Goal: Task Accomplishment & Management: Use online tool/utility

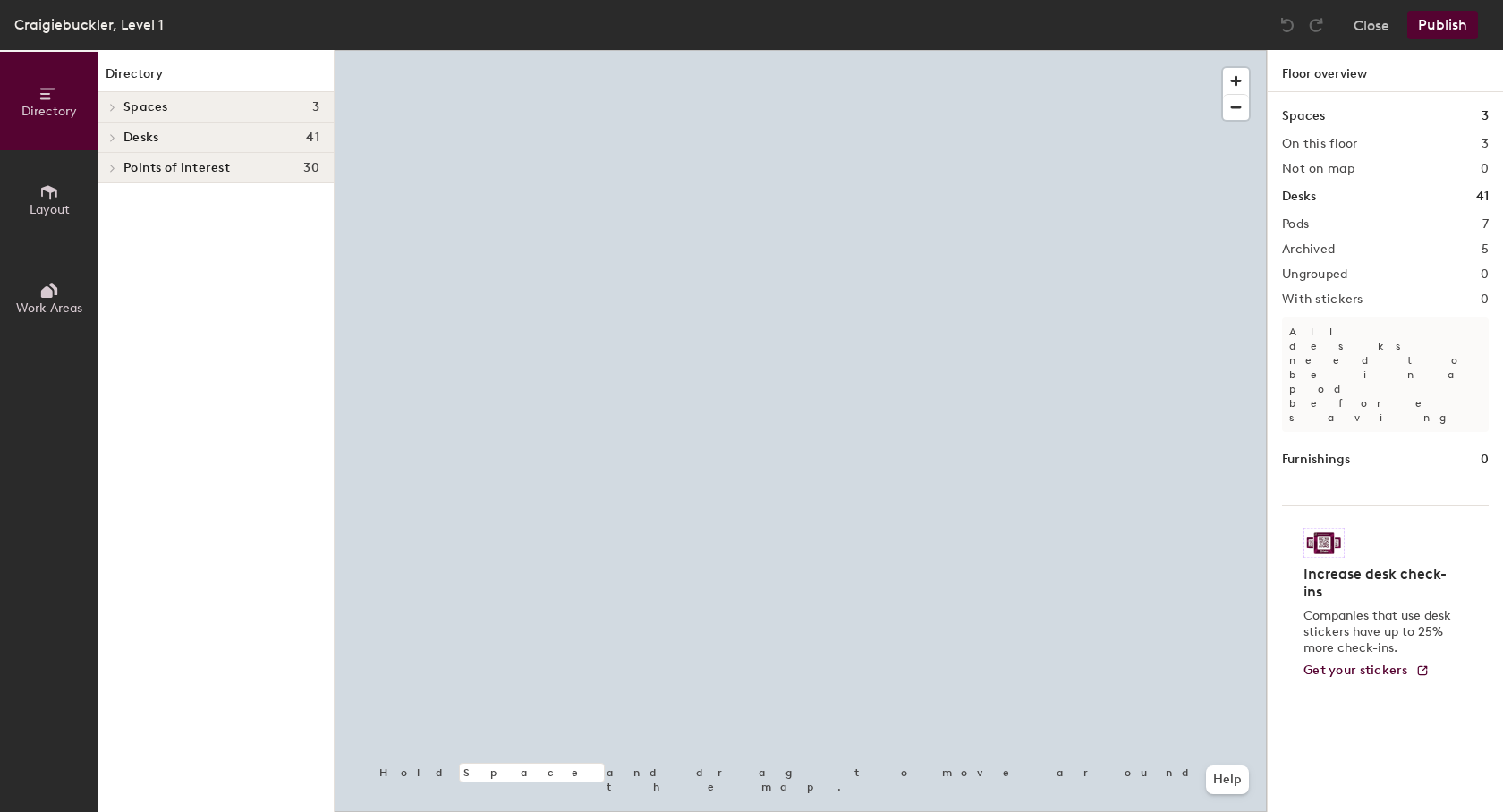
click at [45, 296] on icon at bounding box center [47, 293] width 12 height 12
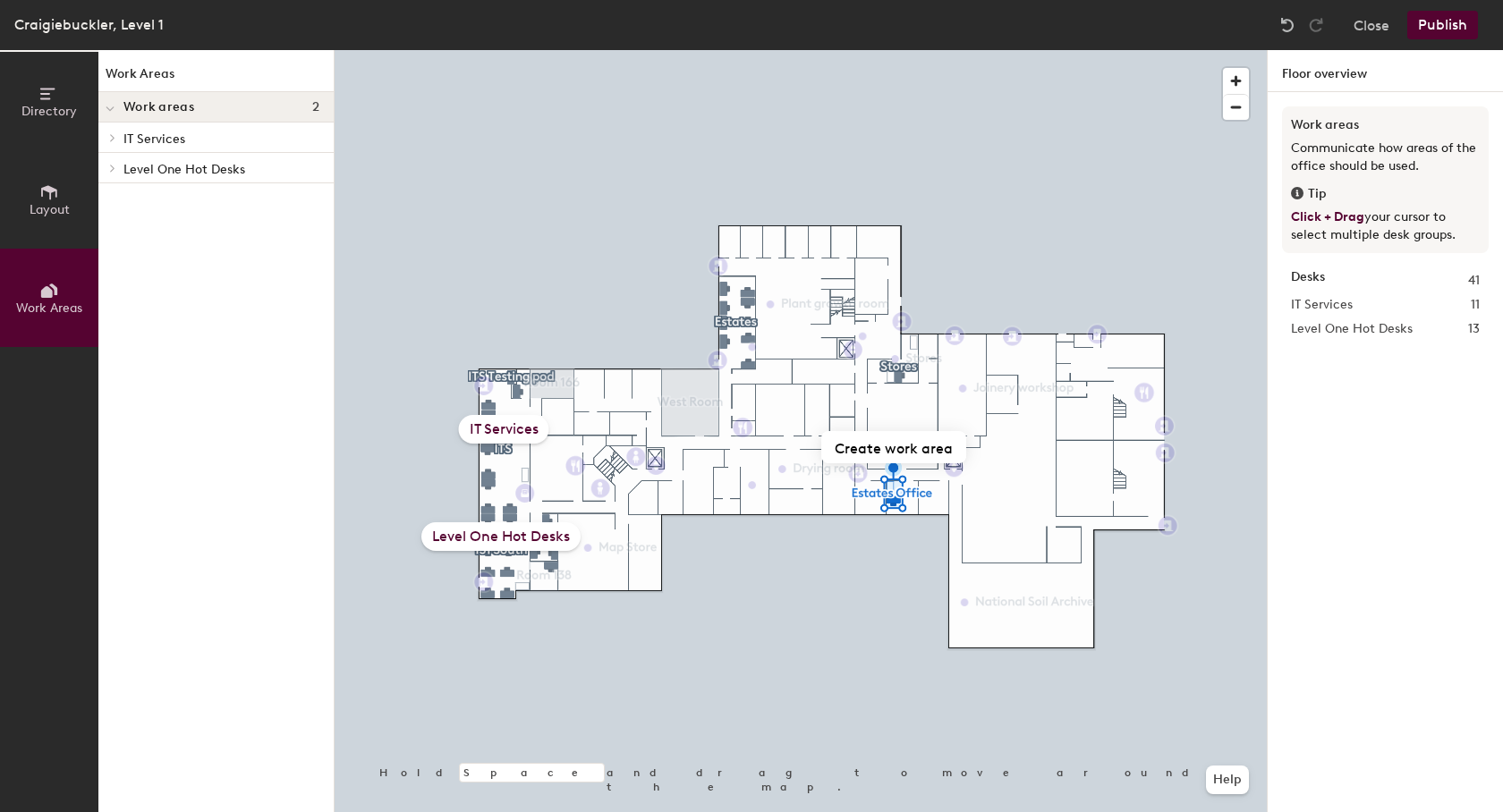
click at [44, 114] on span "Directory" at bounding box center [49, 111] width 56 height 15
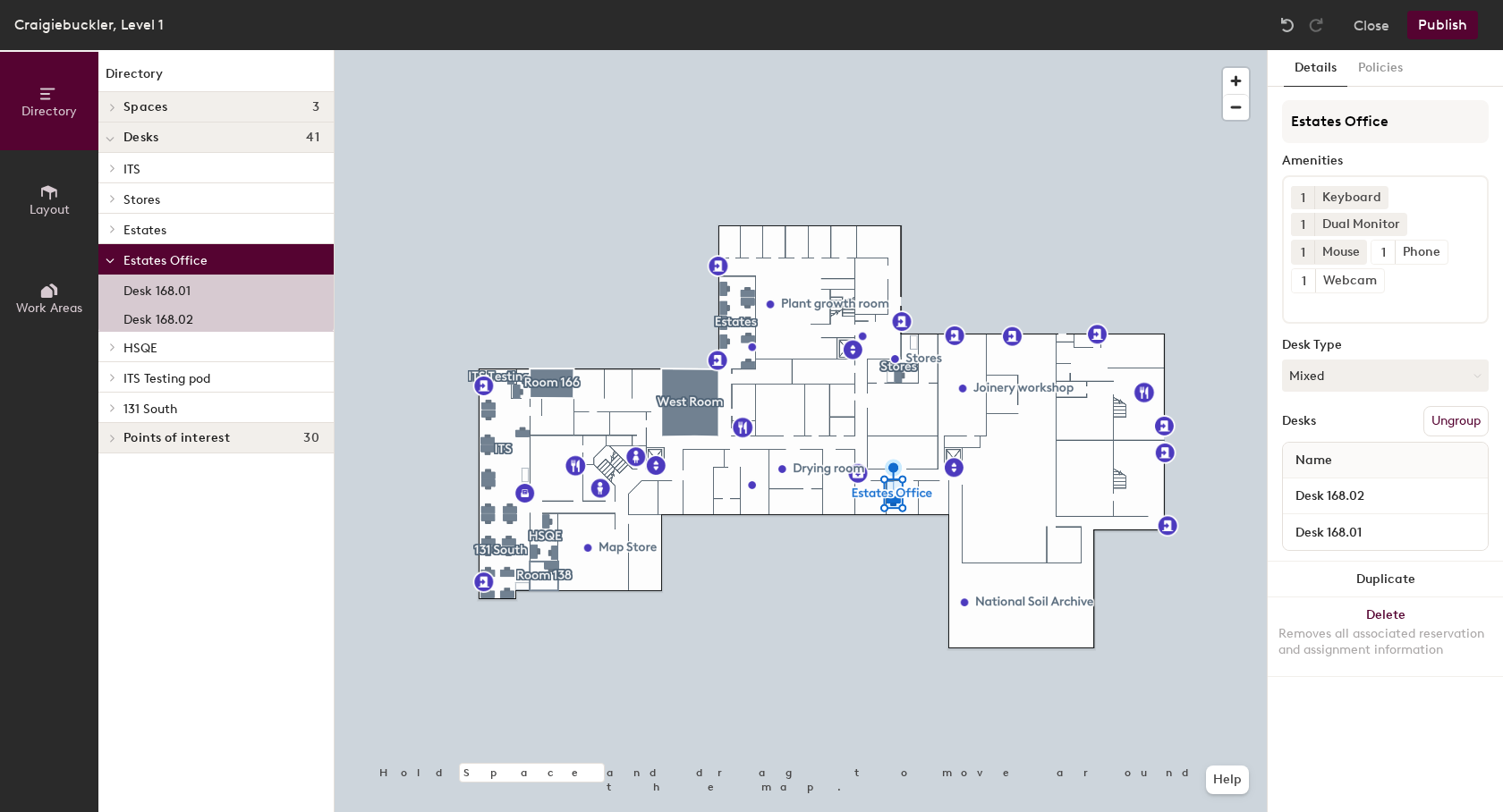
click at [140, 232] on span "Estates" at bounding box center [145, 230] width 43 height 15
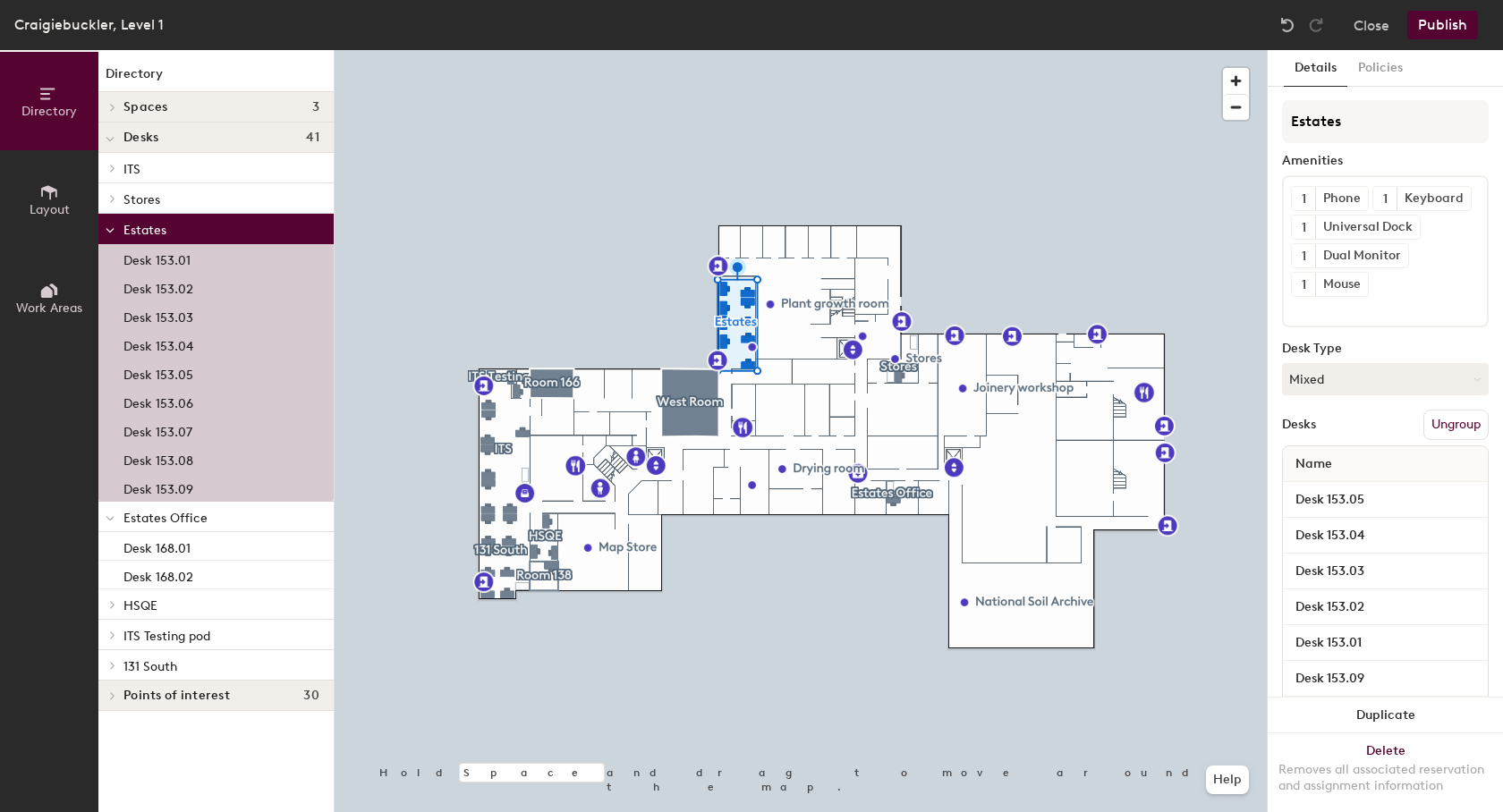
click at [167, 523] on span "Estates Office" at bounding box center [166, 517] width 84 height 15
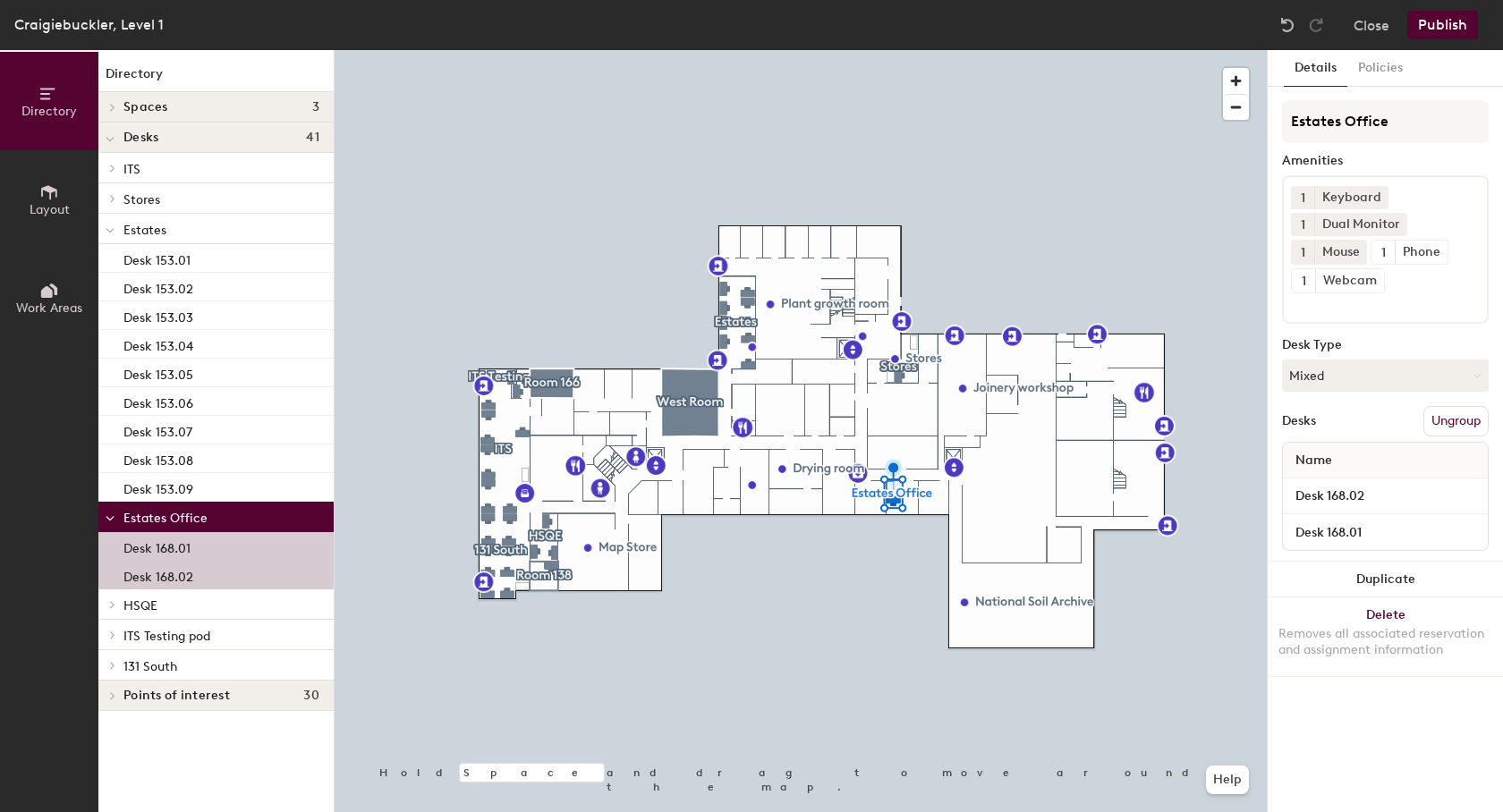
click at [152, 223] on span "Estates" at bounding box center [145, 230] width 43 height 15
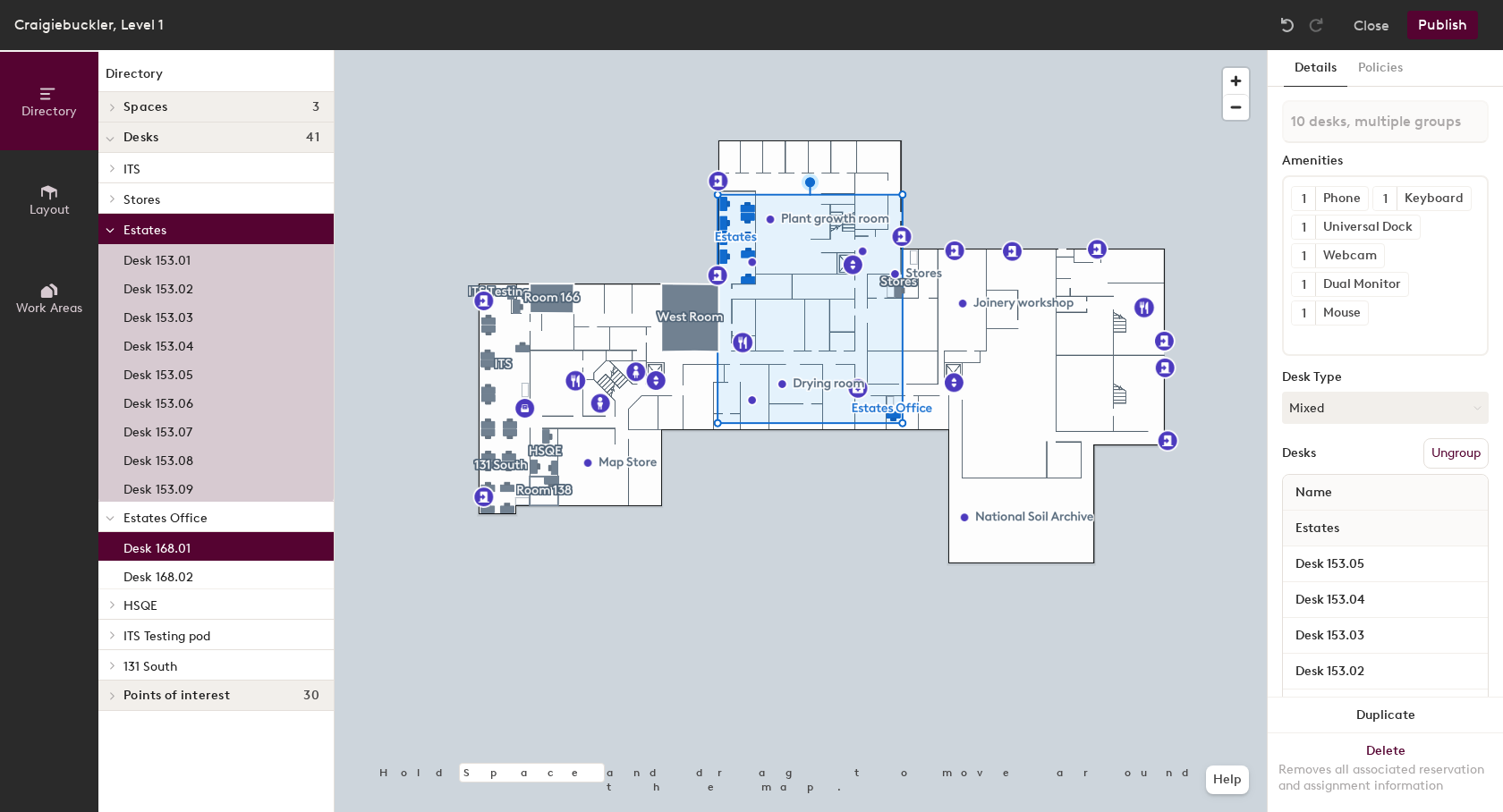
click at [39, 298] on button "Work Areas" at bounding box center [49, 298] width 99 height 99
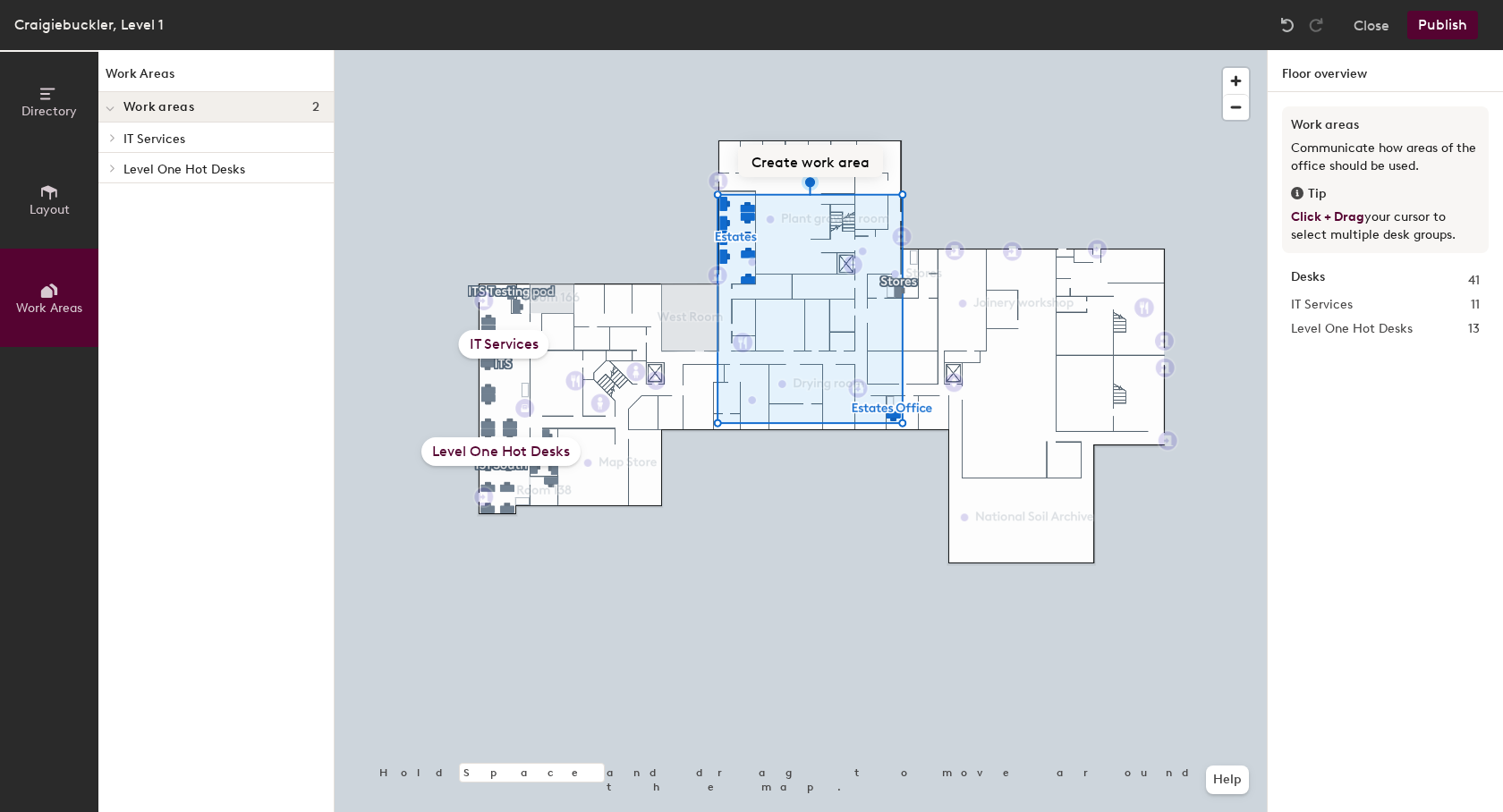
click at [815, 166] on button "Create work area" at bounding box center [810, 161] width 145 height 32
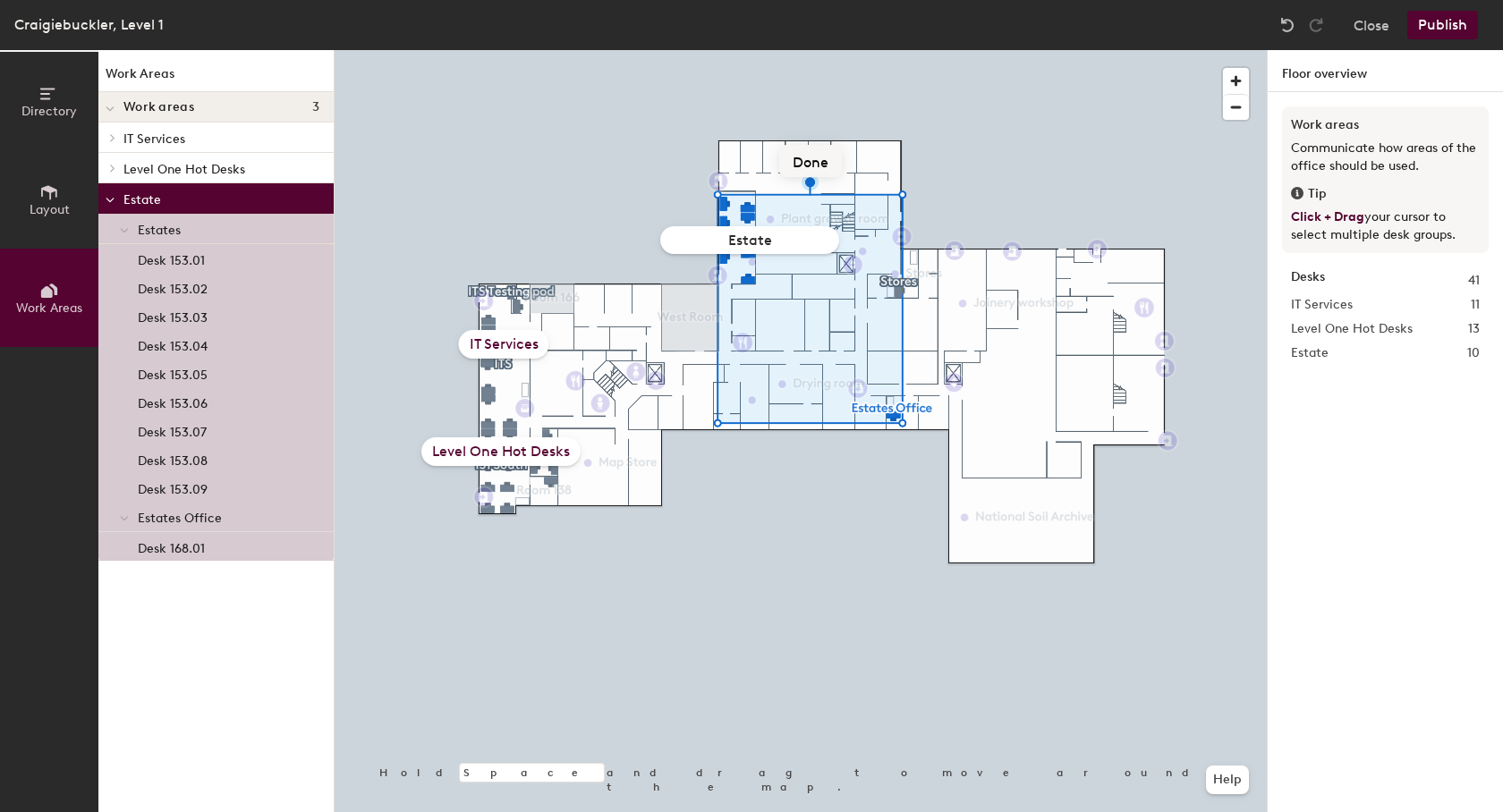
type input "Estates"
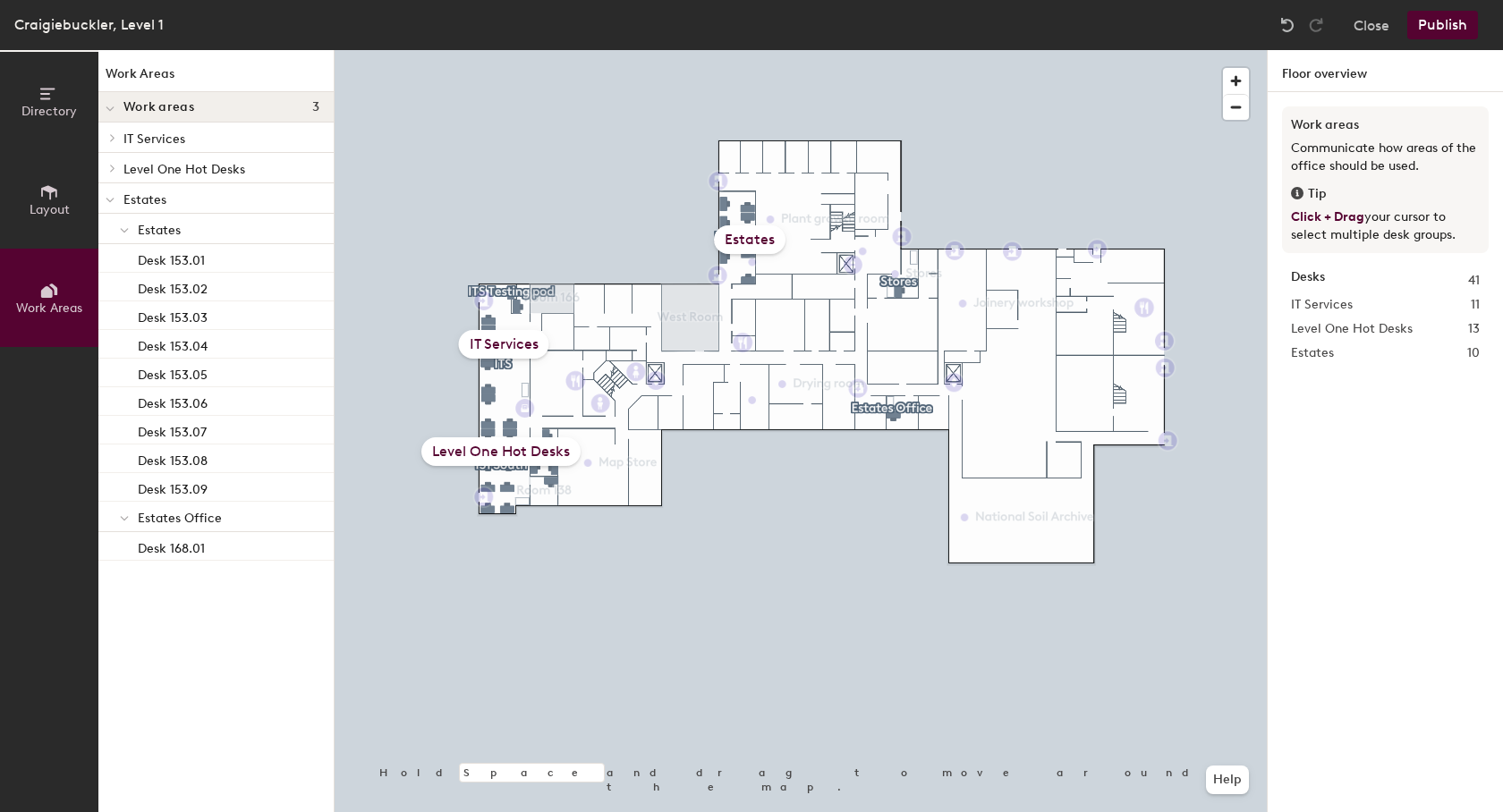
click at [1451, 18] on button "Publish" at bounding box center [1443, 25] width 71 height 29
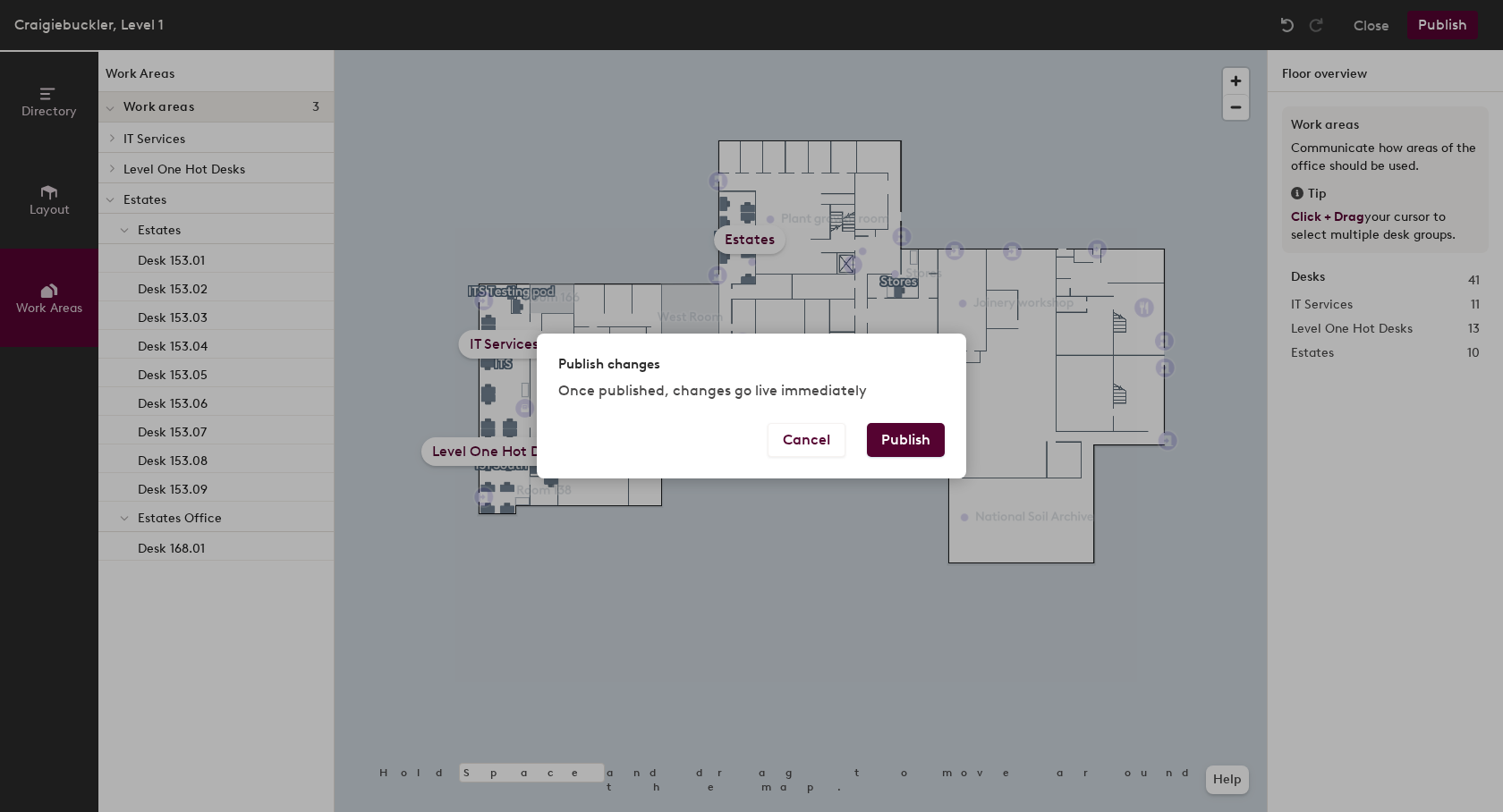
click at [893, 440] on button "Publish" at bounding box center [906, 440] width 78 height 34
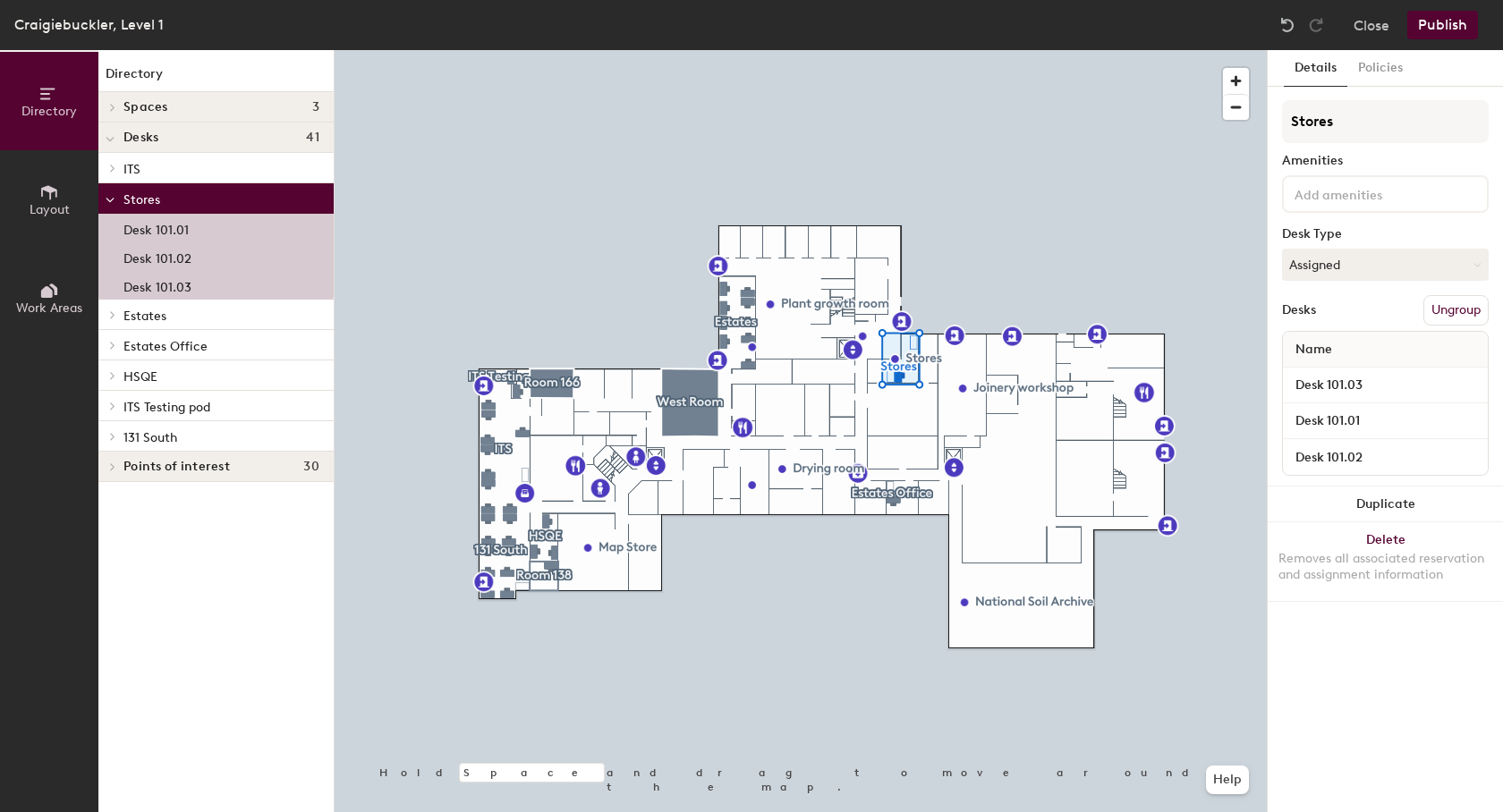
click at [57, 302] on span "Work Areas" at bounding box center [49, 308] width 66 height 15
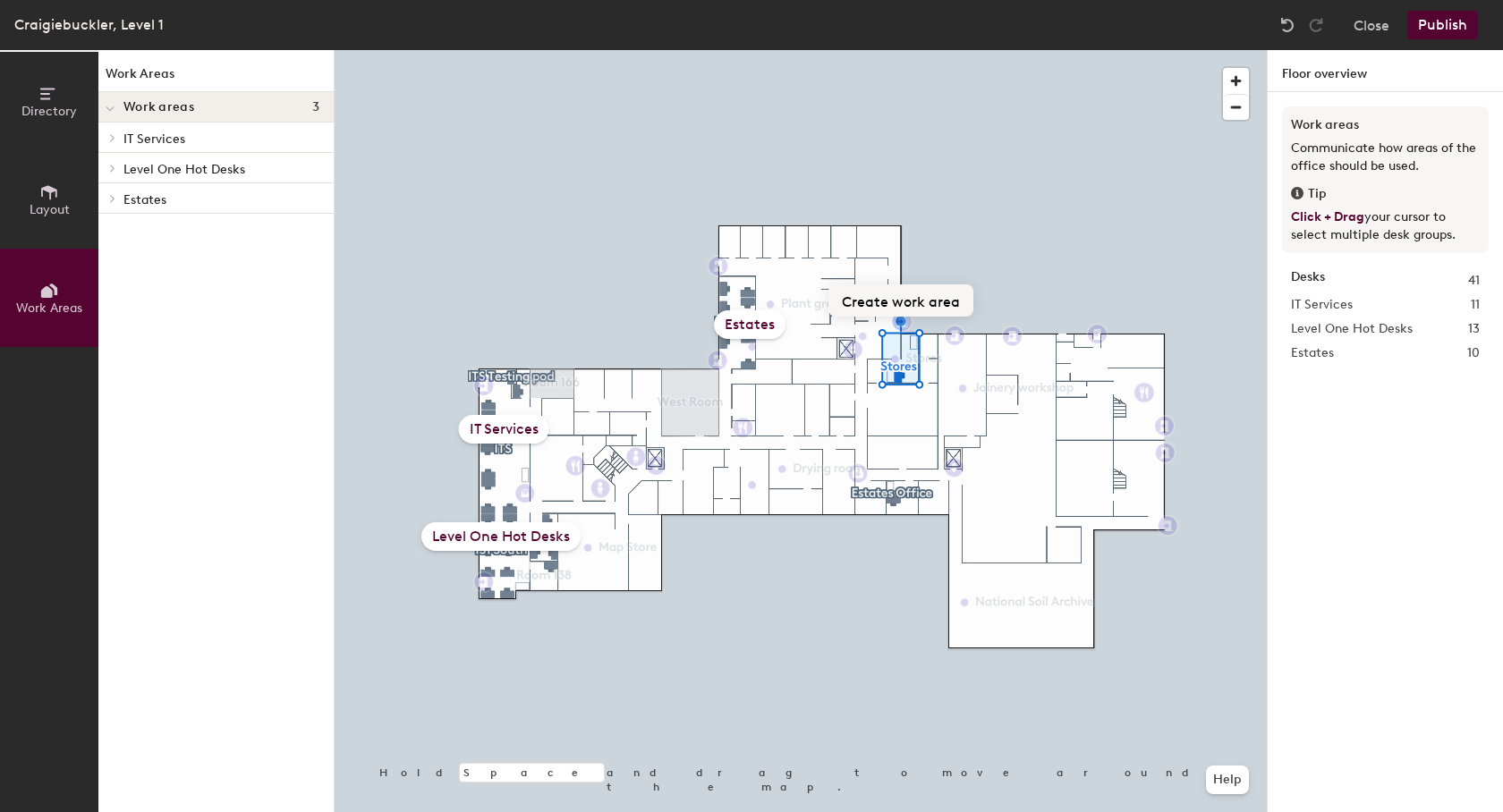
click at [897, 296] on button "Create work area" at bounding box center [900, 301] width 145 height 32
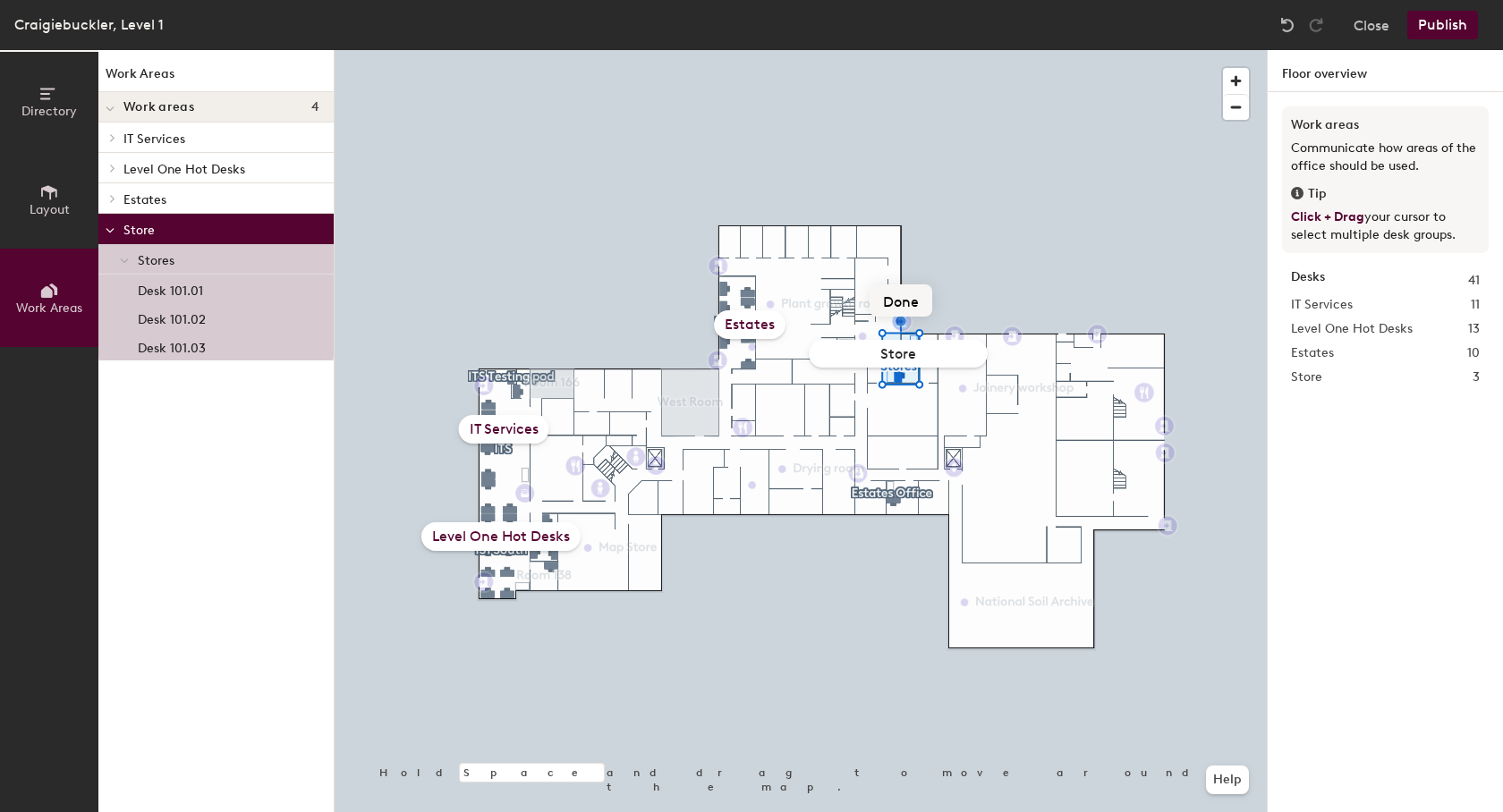
type input "Stores"
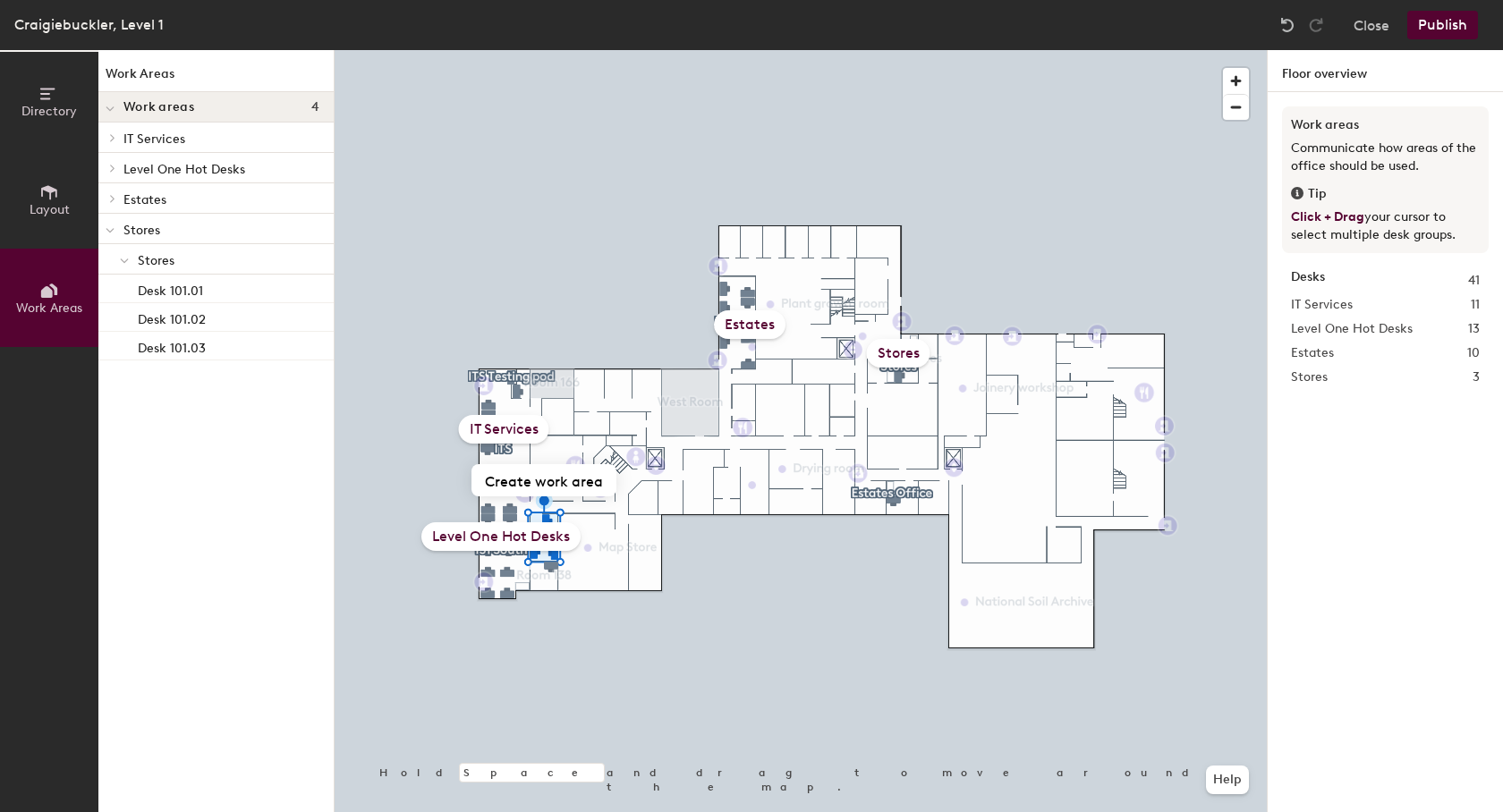
click at [49, 212] on span "Layout" at bounding box center [50, 209] width 40 height 15
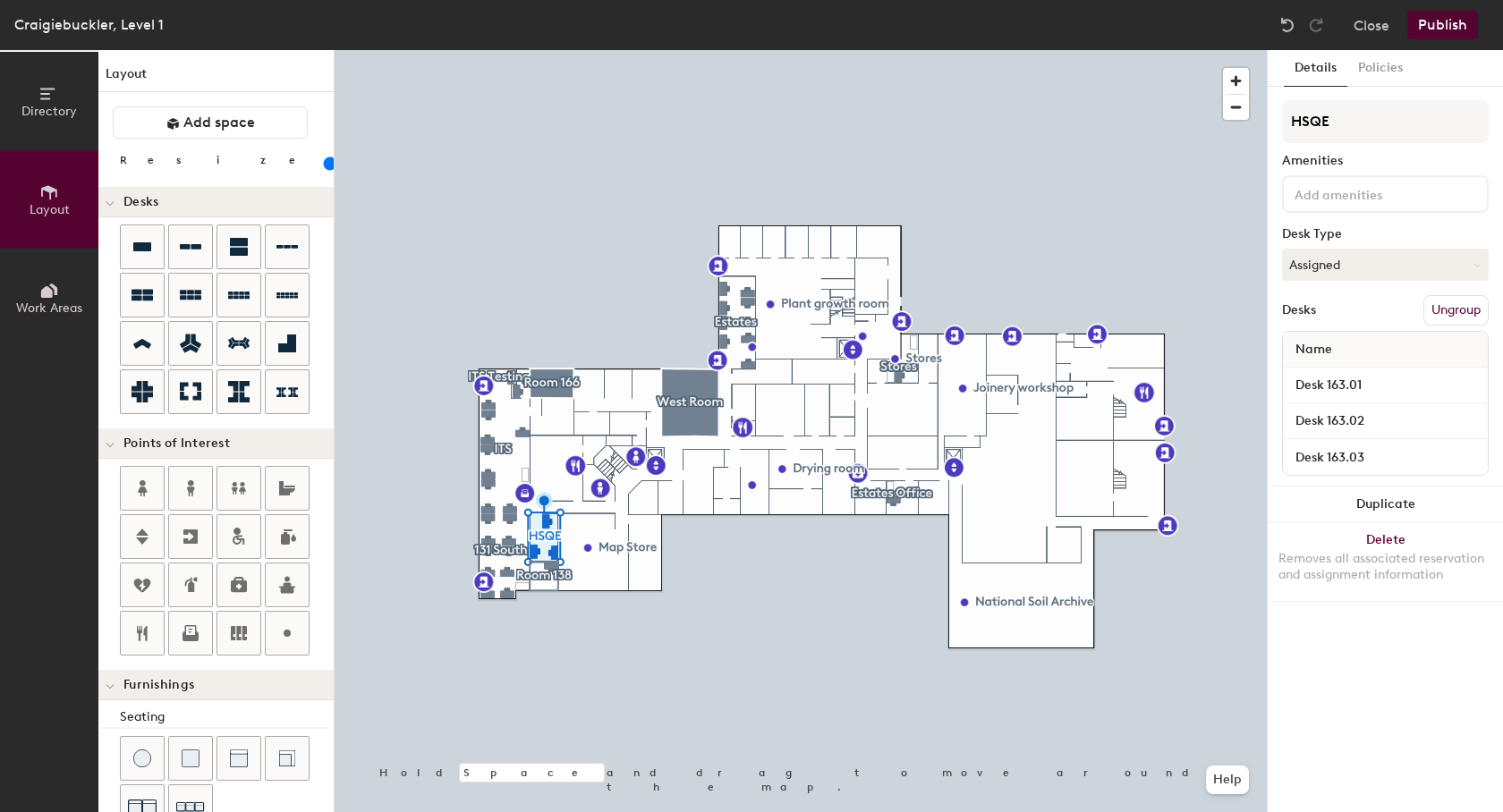
click at [43, 82] on button "Directory" at bounding box center [49, 101] width 99 height 99
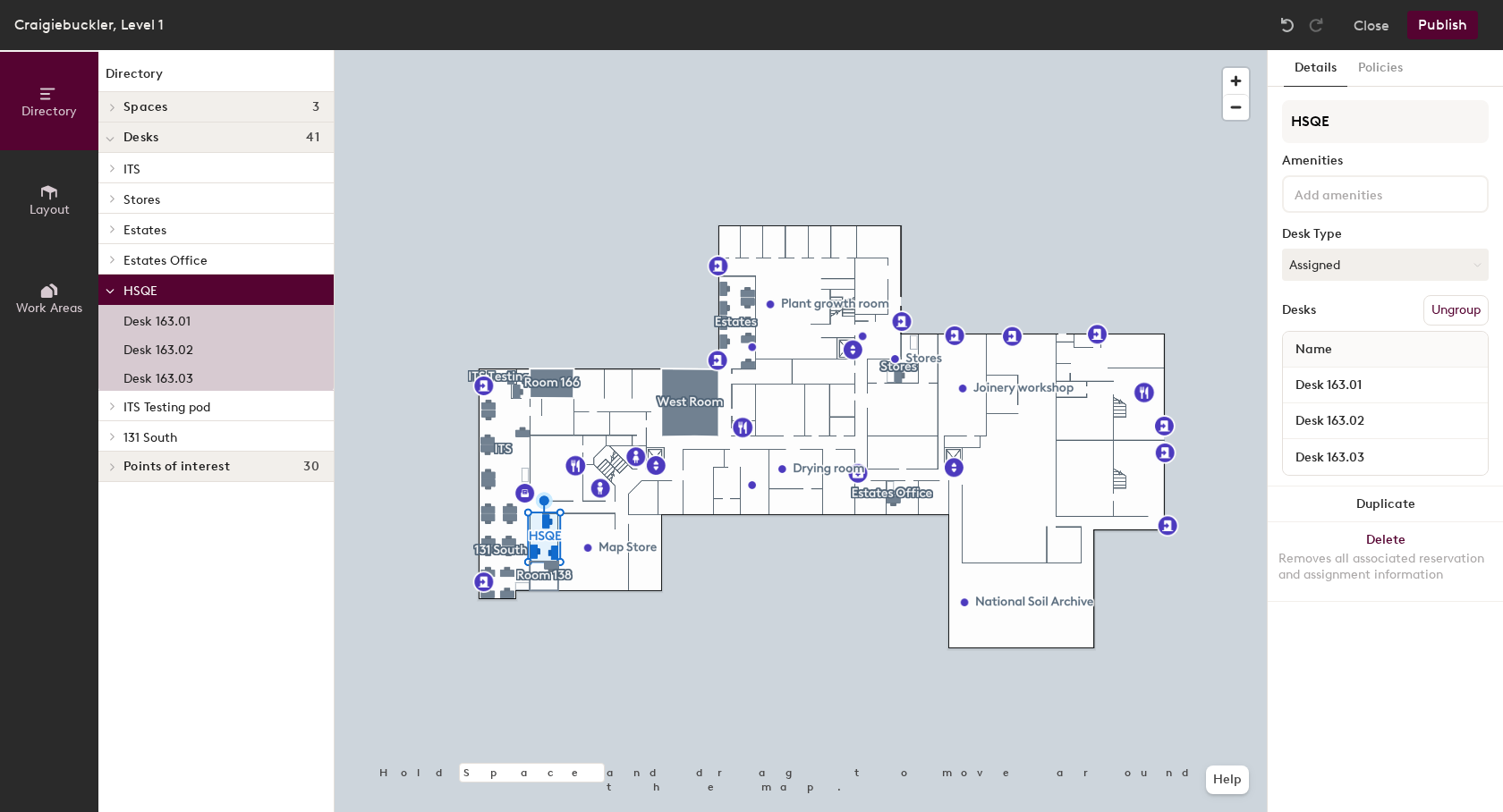
click at [52, 303] on span "Work Areas" at bounding box center [49, 308] width 66 height 15
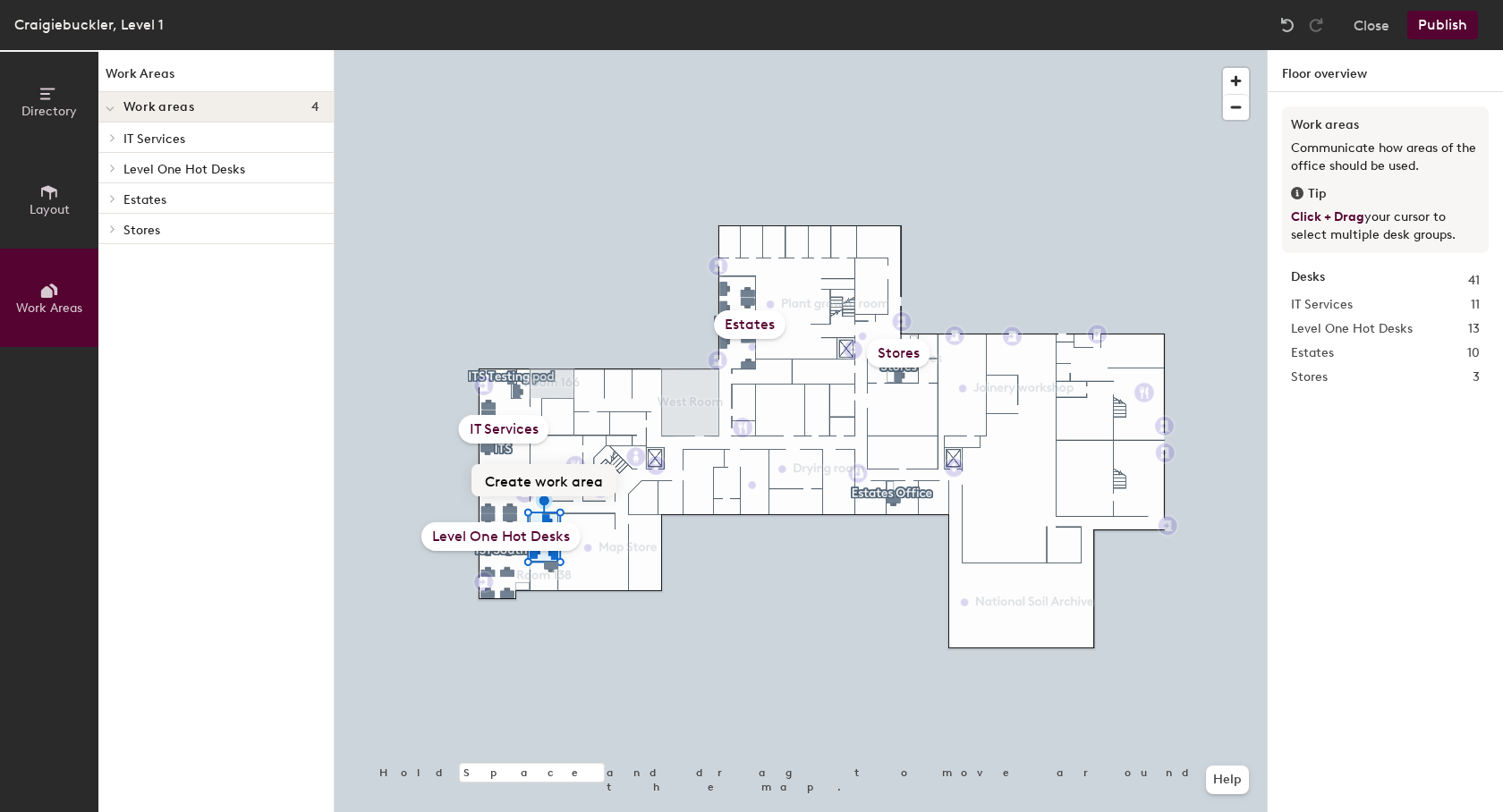
click at [570, 479] on button "Create work area" at bounding box center [544, 480] width 145 height 32
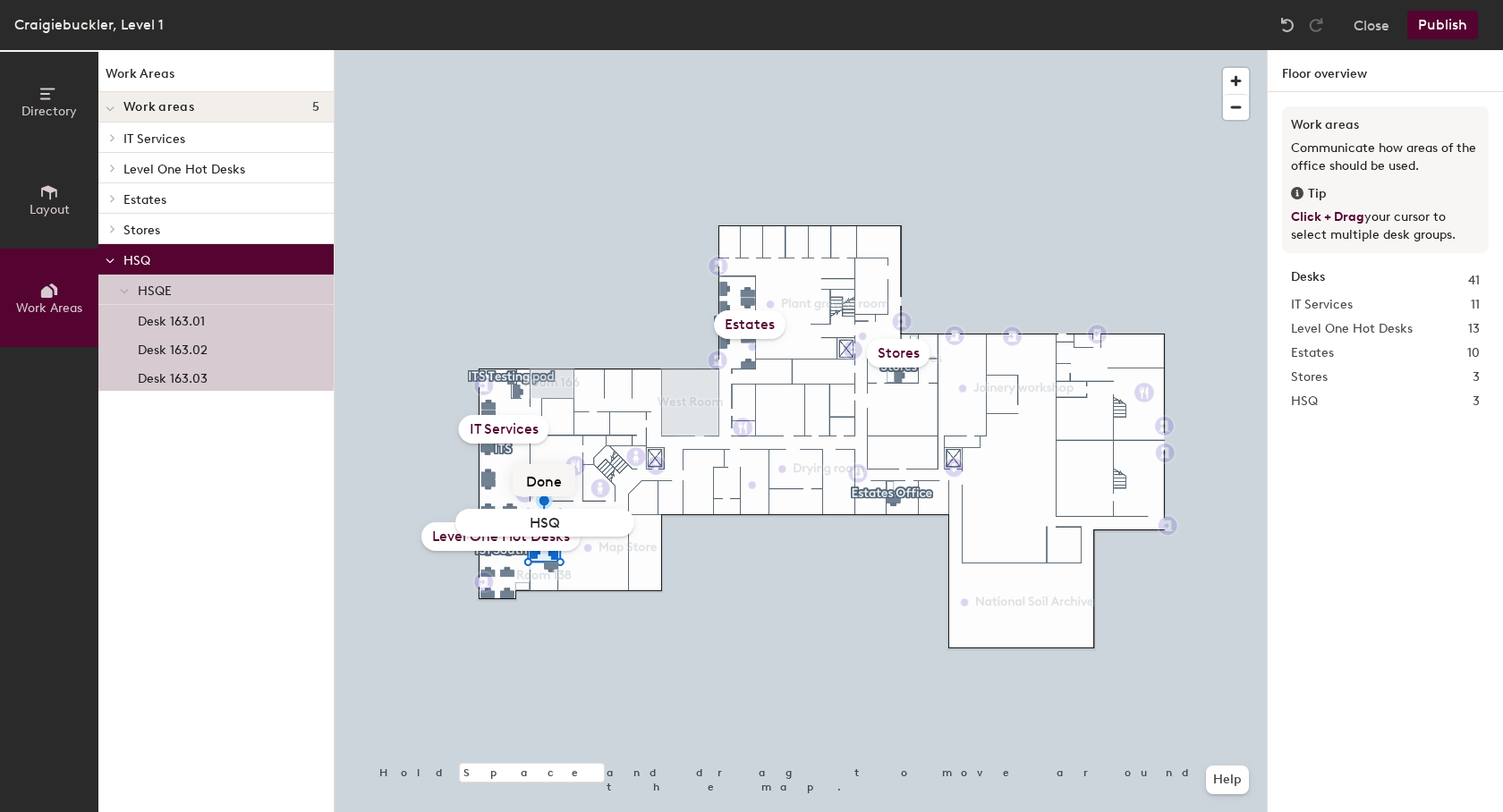
type input "HSQE"
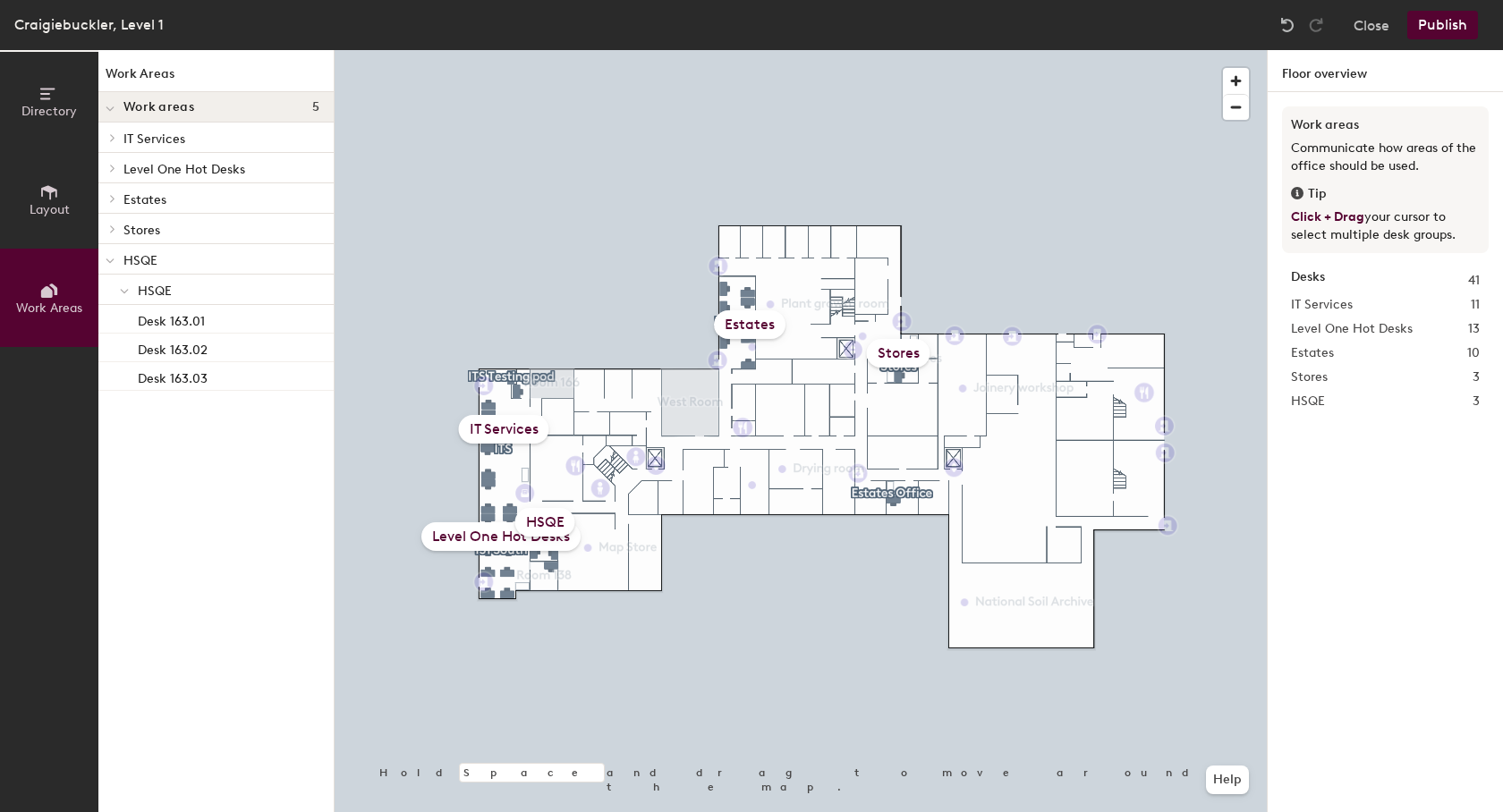
click at [1454, 32] on button "Publish" at bounding box center [1443, 25] width 71 height 29
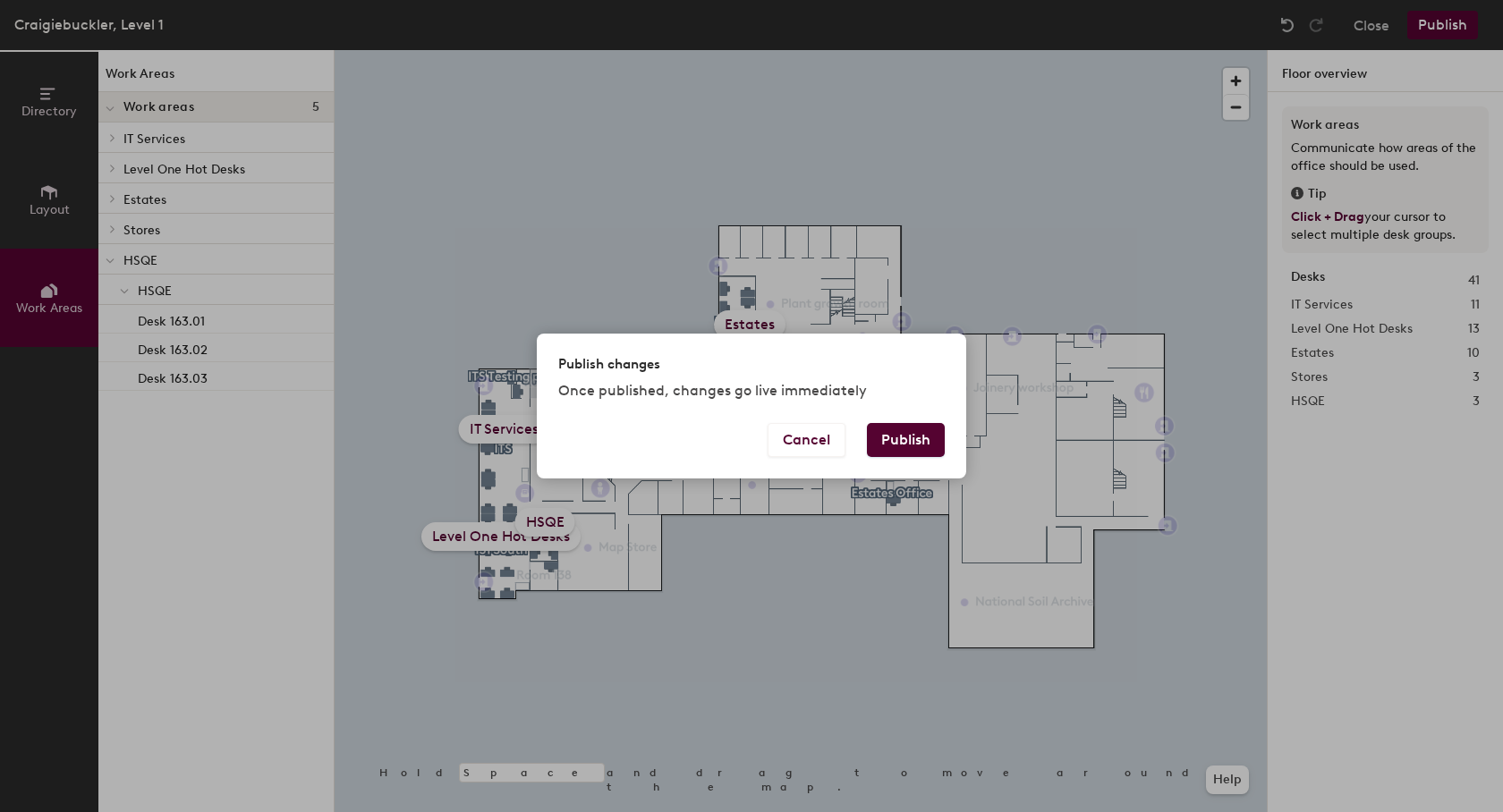
click at [895, 439] on button "Publish" at bounding box center [906, 440] width 78 height 34
